Goal: Find specific page/section: Find specific page/section

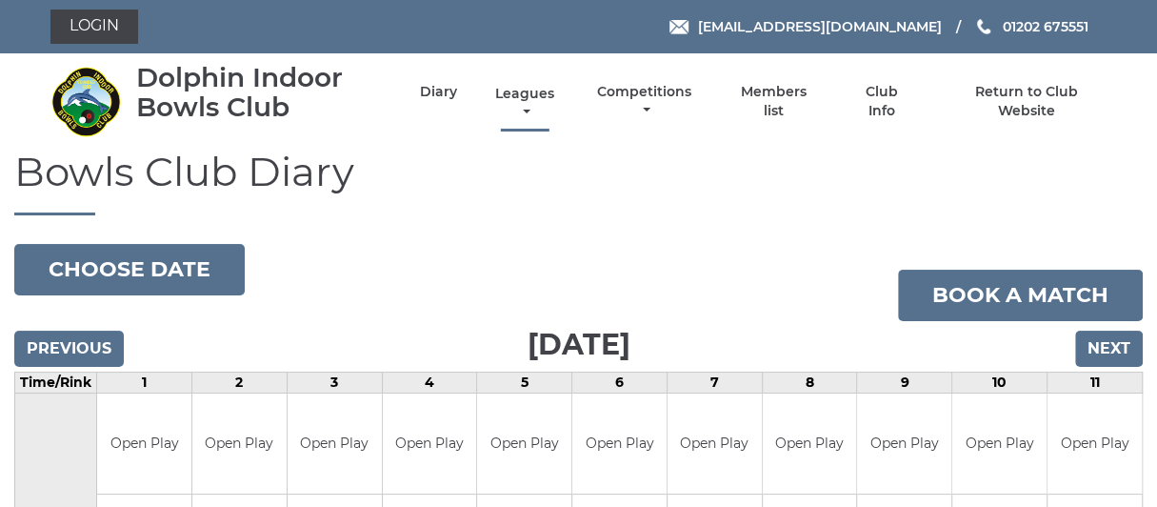
click at [530, 92] on link "Leagues" at bounding box center [524, 103] width 69 height 37
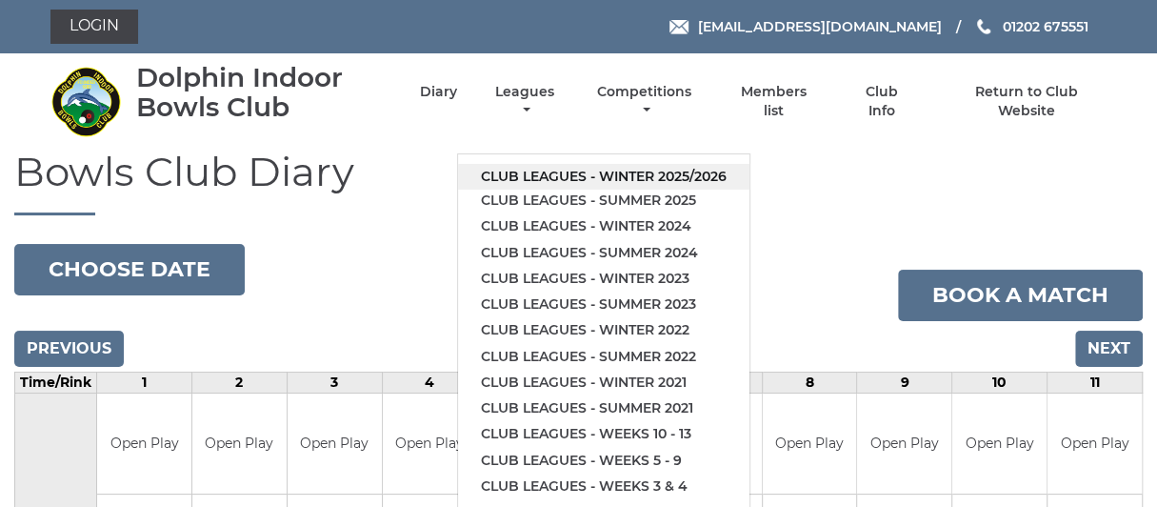
click at [605, 175] on link "Club leagues - Winter 2025/2026" at bounding box center [603, 177] width 291 height 26
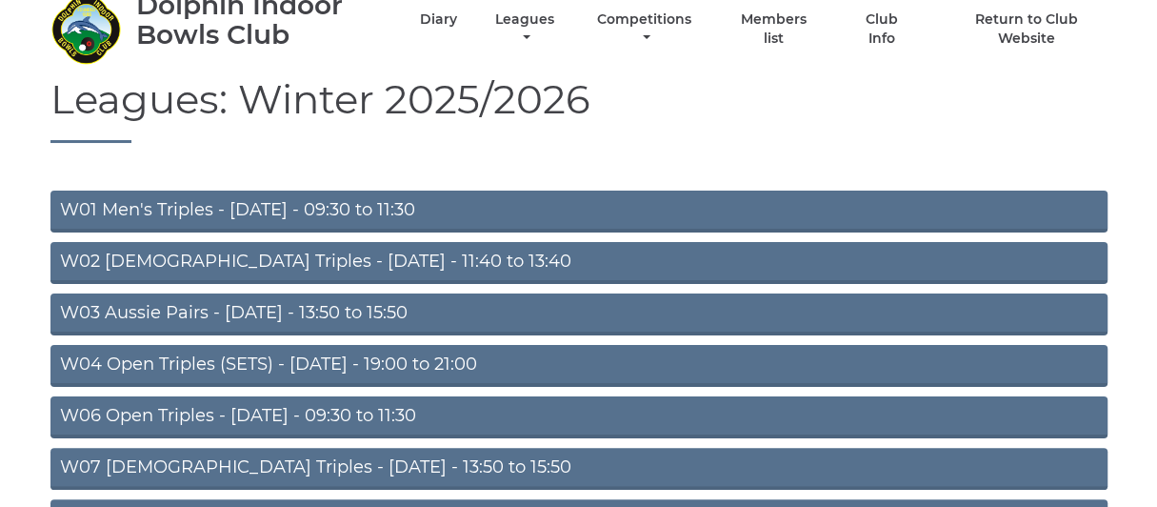
scroll to position [94, 0]
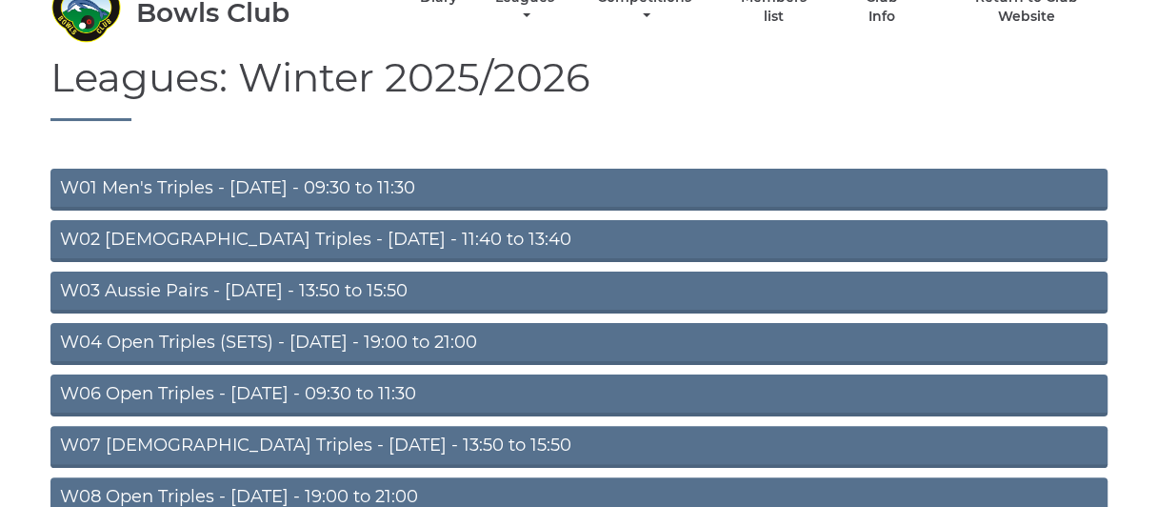
click at [267, 385] on link "W06 Open Triples - Tuesday - 09:30 to 11:30" at bounding box center [578, 395] width 1057 height 42
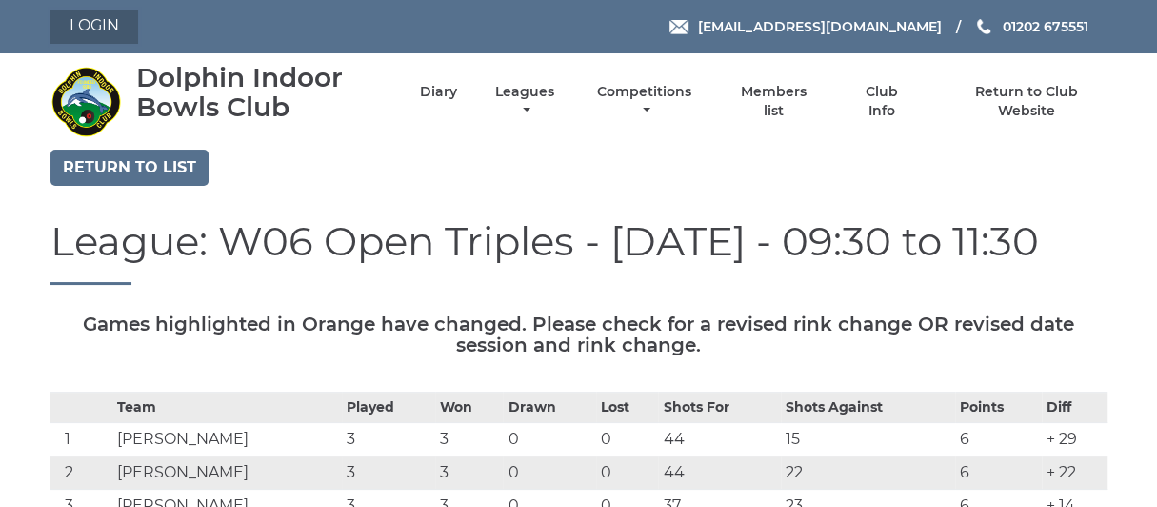
click at [102, 25] on link "Login" at bounding box center [94, 27] width 88 height 34
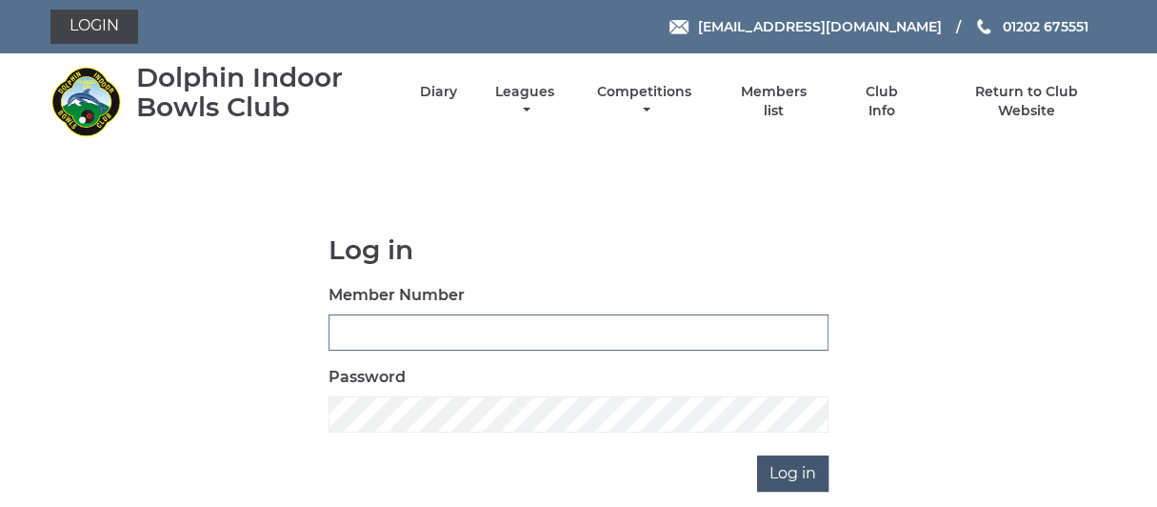
type input "0976"
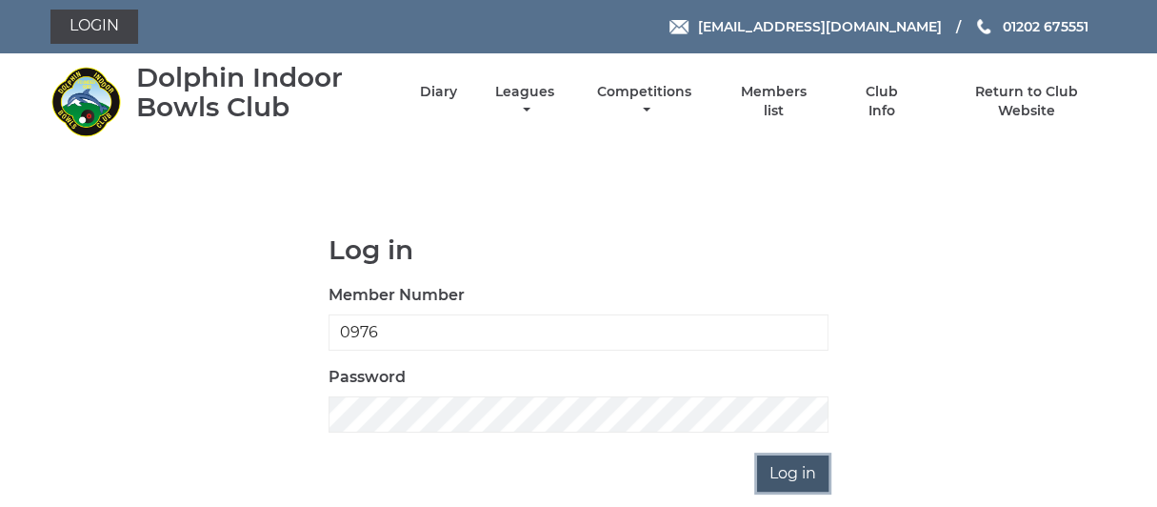
click at [796, 467] on input "Log in" at bounding box center [792, 473] width 71 height 36
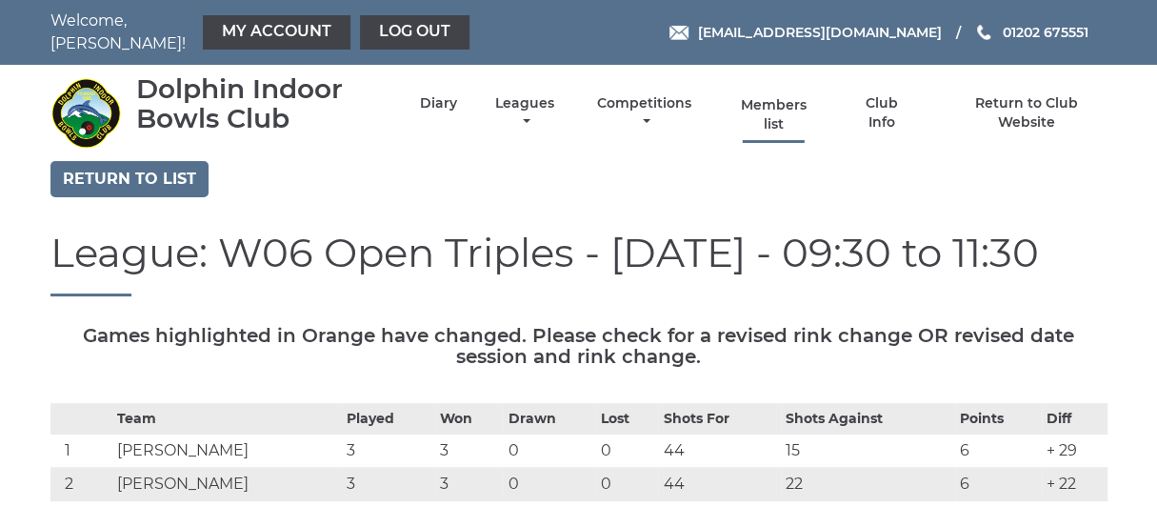
click at [767, 96] on link "Members list" at bounding box center [774, 114] width 88 height 37
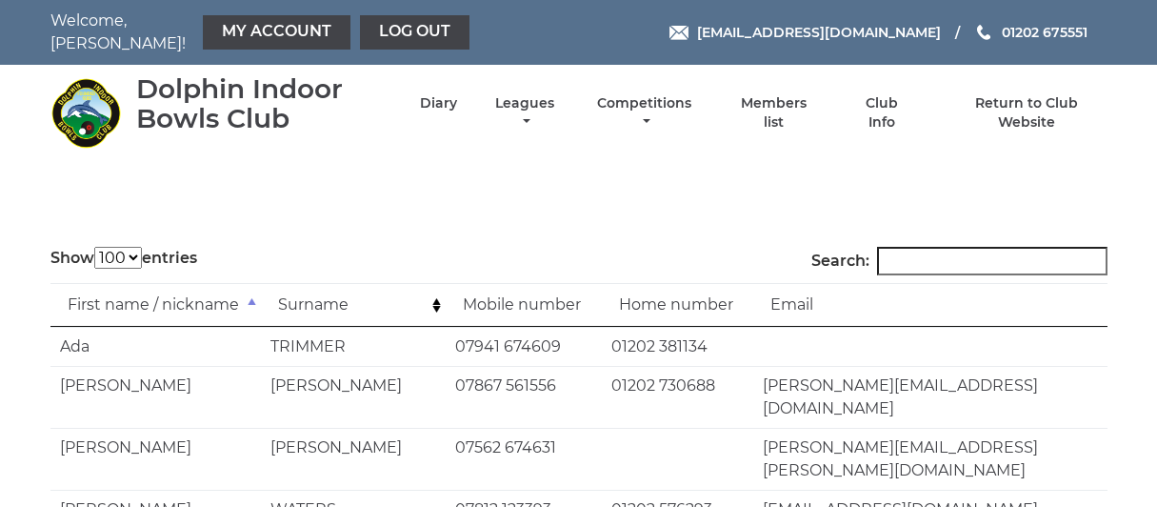
select select "100"
click at [941, 247] on input "Search:" at bounding box center [992, 261] width 230 height 29
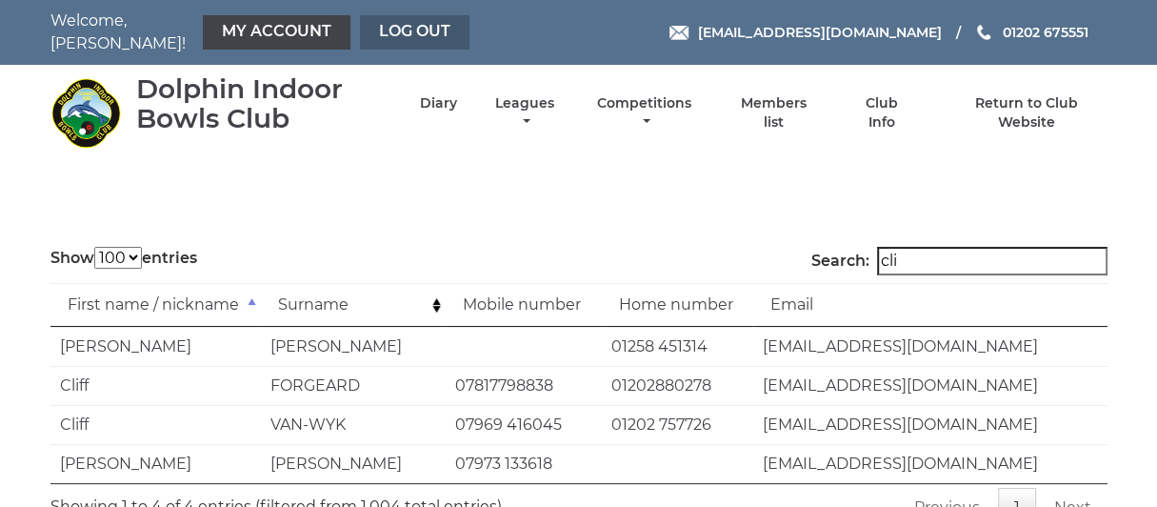
type input "cli"
click at [390, 28] on link "Log out" at bounding box center [415, 32] width 110 height 34
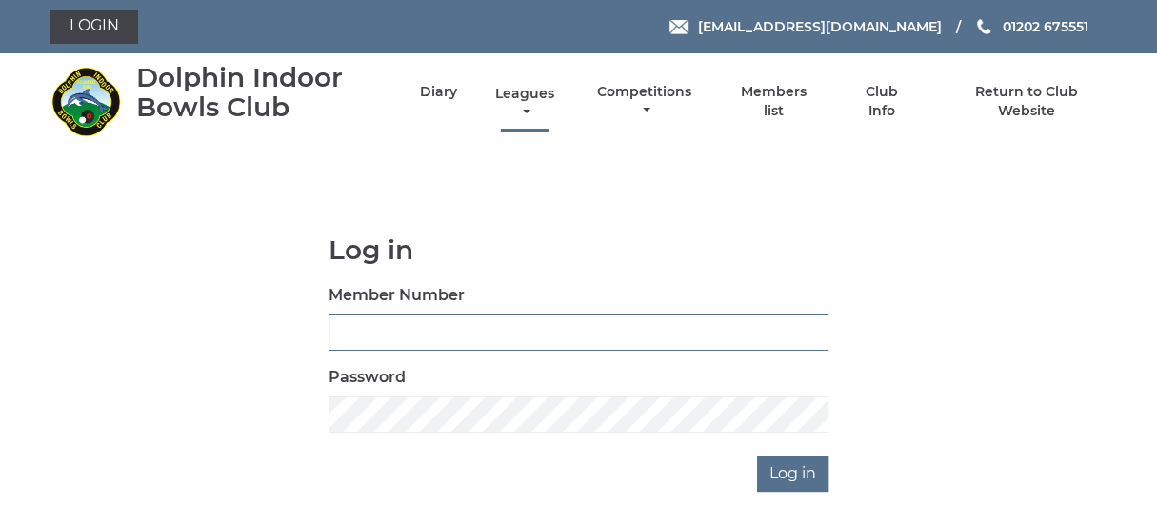
type input "0976"
click at [530, 101] on link "Leagues" at bounding box center [524, 103] width 69 height 37
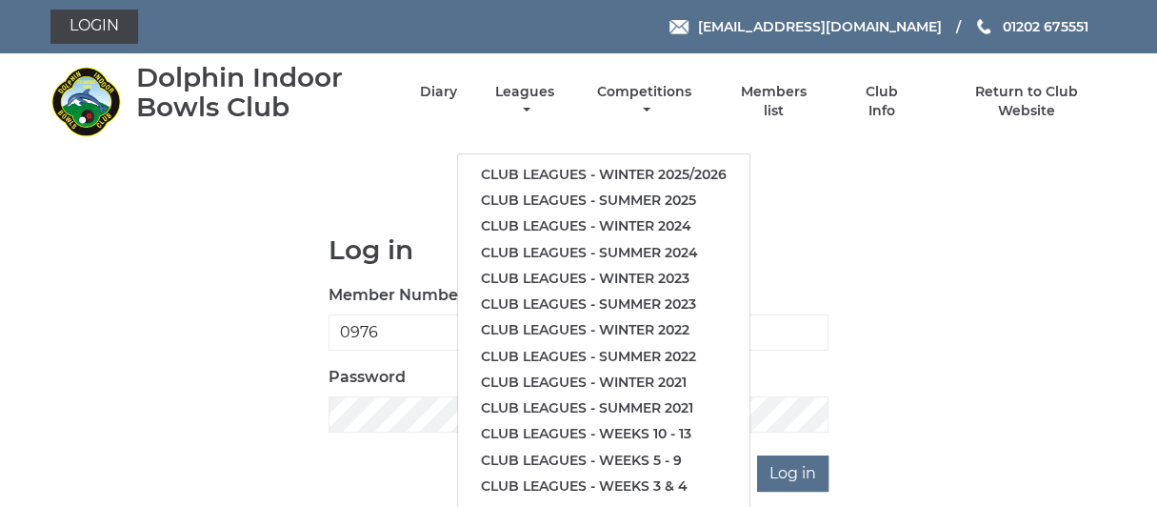
click at [867, 342] on div "Log in Member Number 0976 Password Log in" at bounding box center [578, 363] width 1057 height 256
